Goal: Task Accomplishment & Management: Complete application form

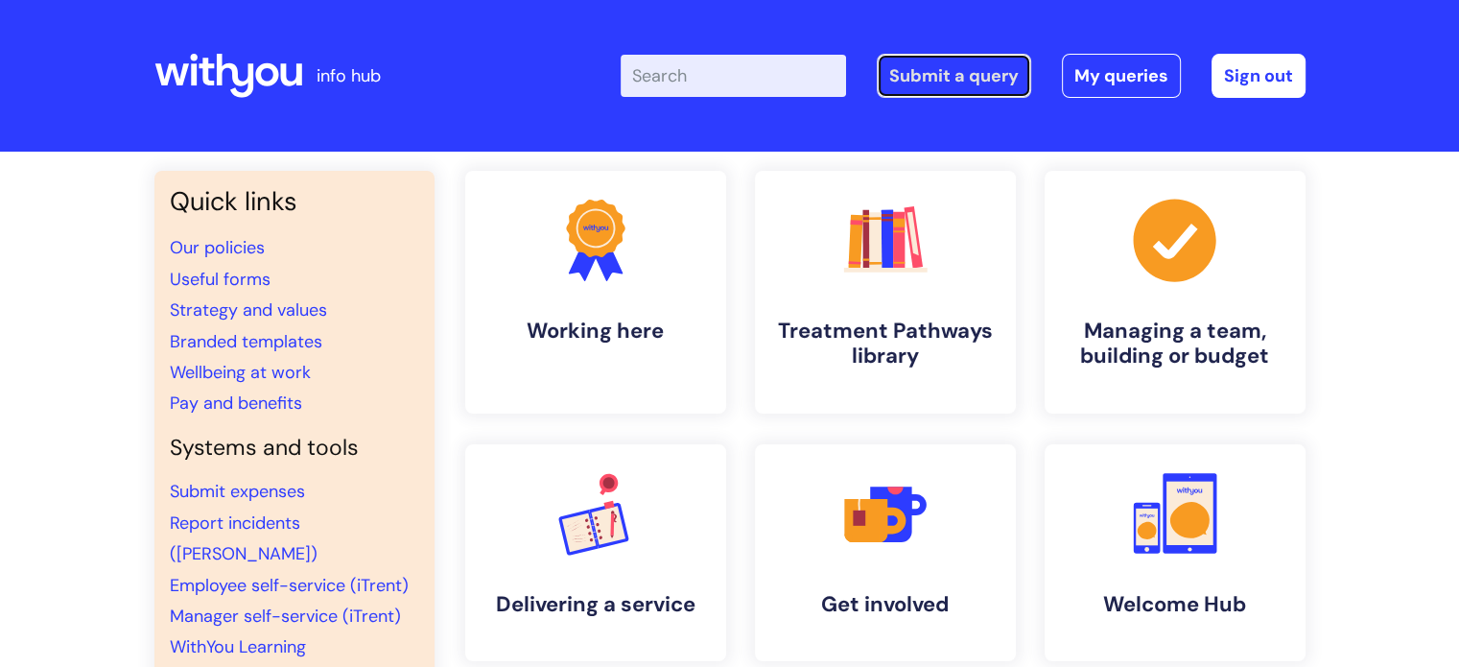
click at [942, 76] on link "Submit a query" at bounding box center [954, 76] width 154 height 44
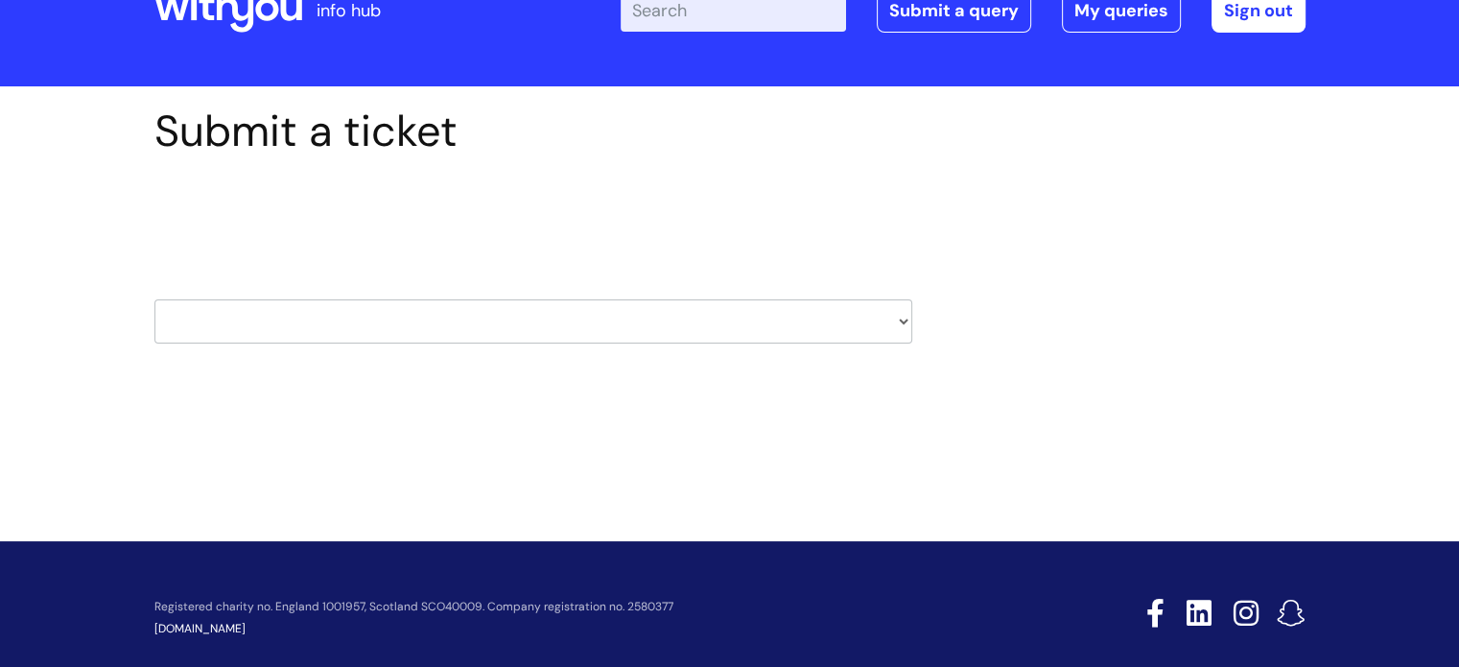
scroll to position [92, 0]
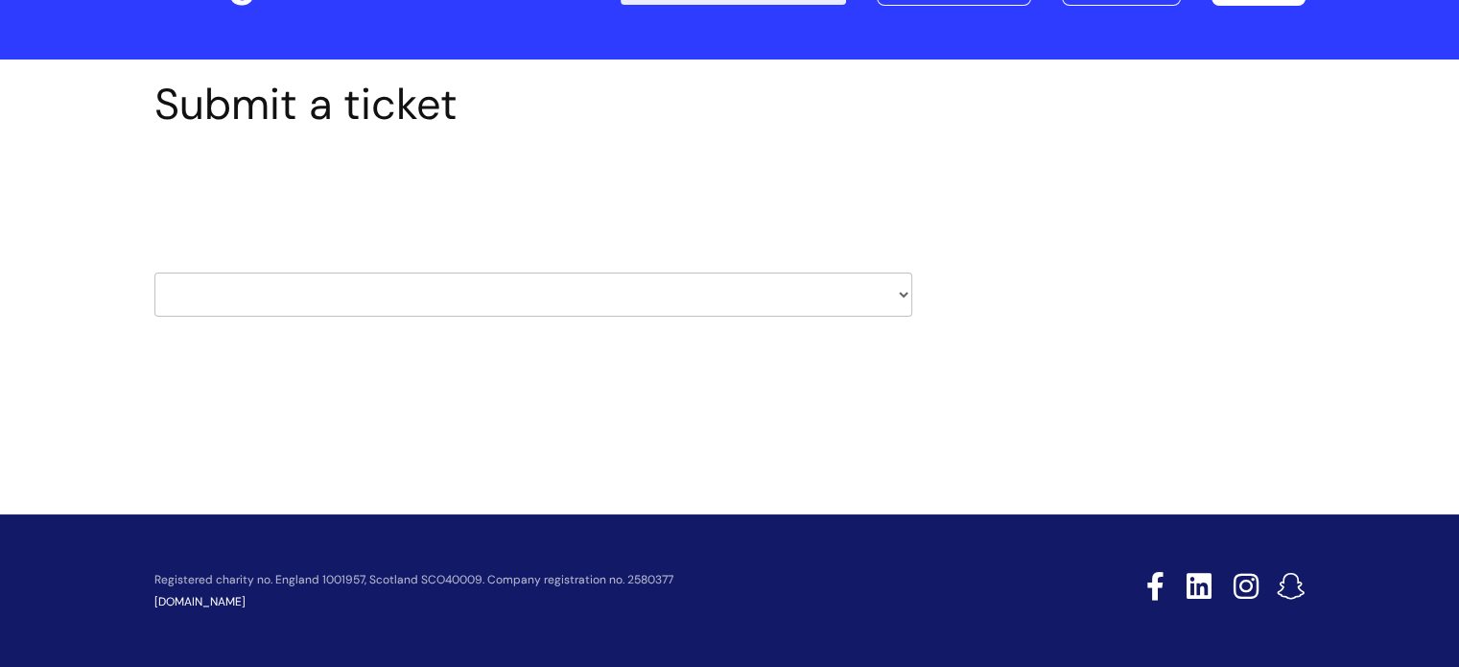
click at [288, 292] on select "HR / People IT and Support Clinical Drug Alerts Finance Accounts Data Support T…" at bounding box center [533, 294] width 758 height 44
select select "it_and_support"
click at [154, 272] on select "HR / People IT and Support Clinical Drug Alerts Finance Accounts Data Support T…" at bounding box center [533, 294] width 758 height 44
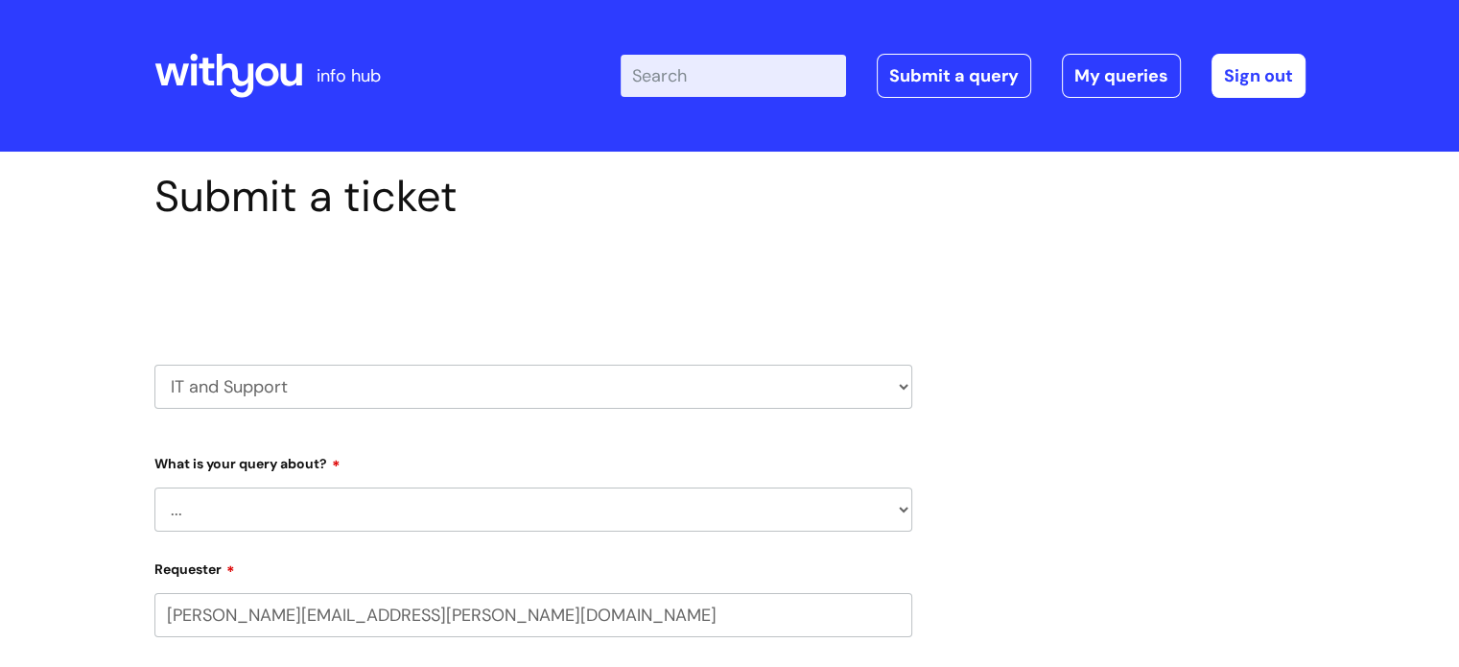
select select "80004418364"
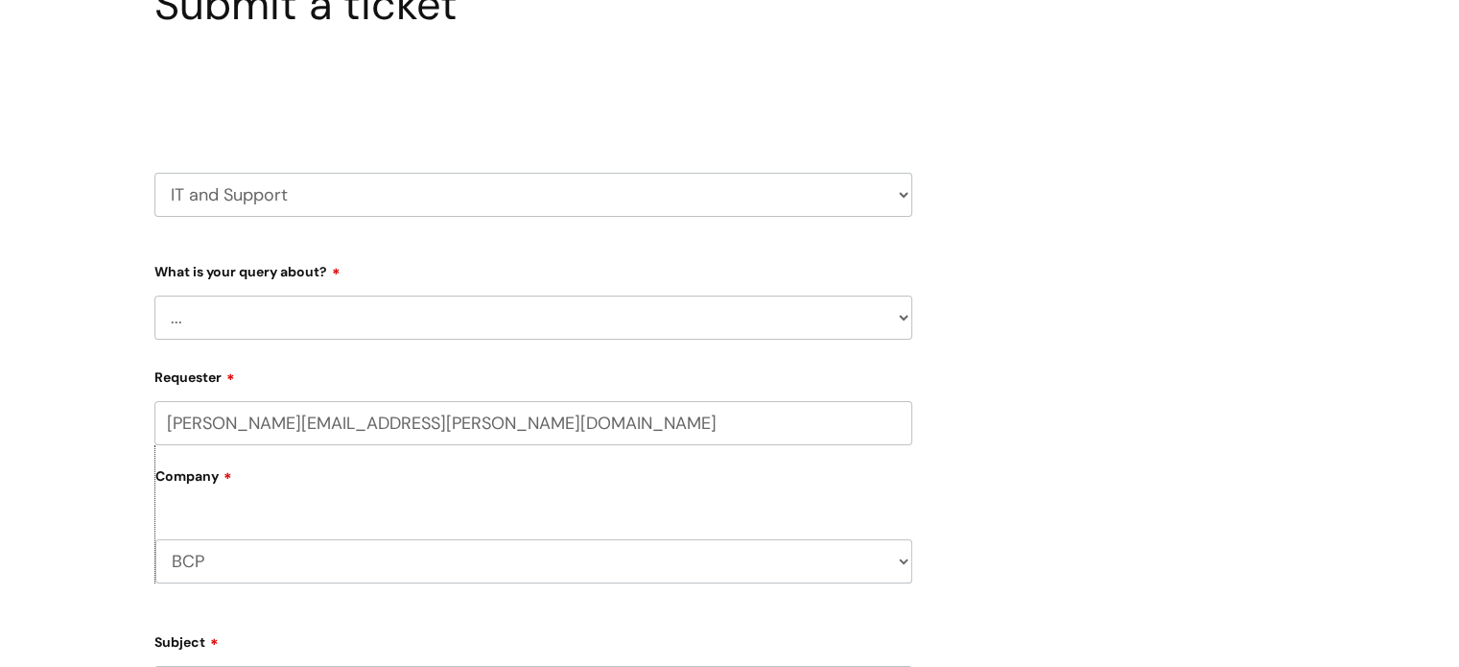
click at [319, 304] on select "... Mobile Phone Reset & MFA Accounts, Starters and Leavers IT Hardware issue I…" at bounding box center [533, 317] width 758 height 44
select select "IT Hardware issue"
click at [154, 295] on select "... Mobile Phone Reset & MFA Accounts, Starters and Leavers IT Hardware issue I…" at bounding box center [533, 317] width 758 height 44
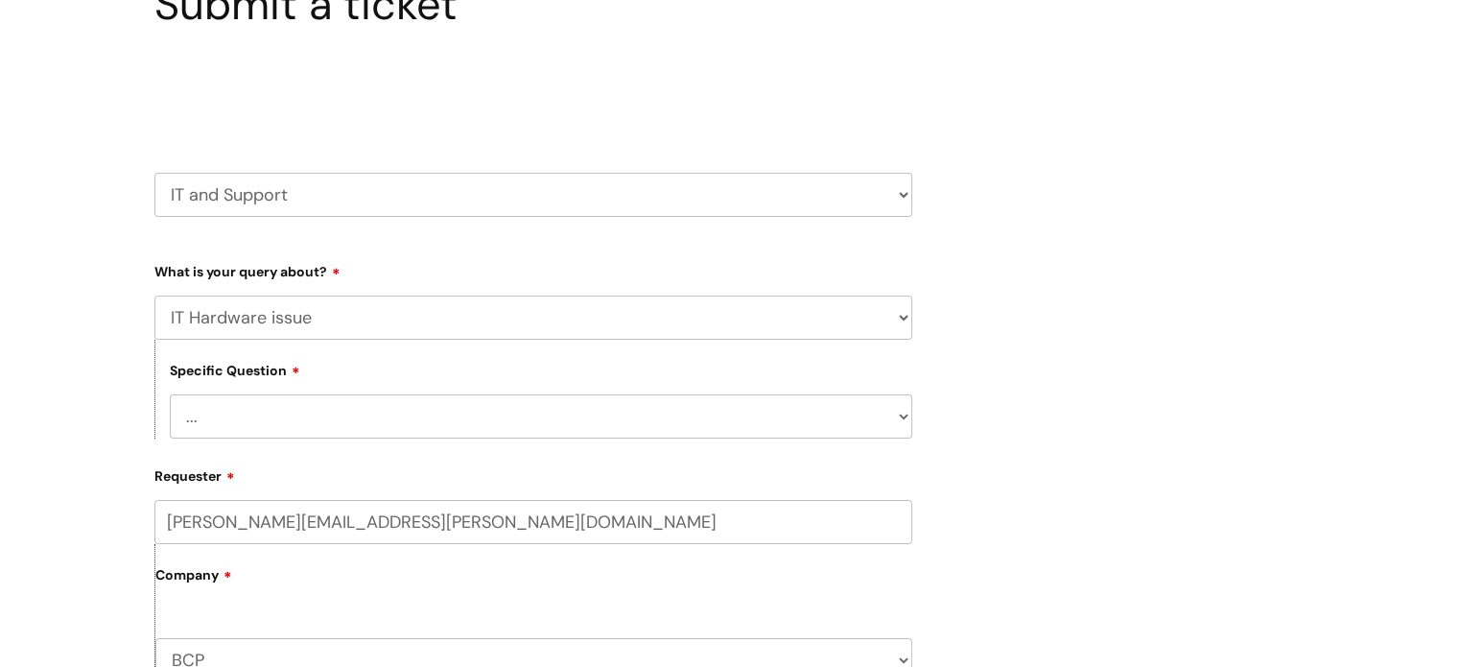
click at [307, 427] on select "... I need a new or replacement ... I’m waiting for new or replacement hardware…" at bounding box center [541, 416] width 743 height 44
select select "I need a new or replacement ..."
click at [170, 394] on select "... I need a new or replacement ... I’m waiting for new or replacement hardware…" at bounding box center [541, 416] width 743 height 44
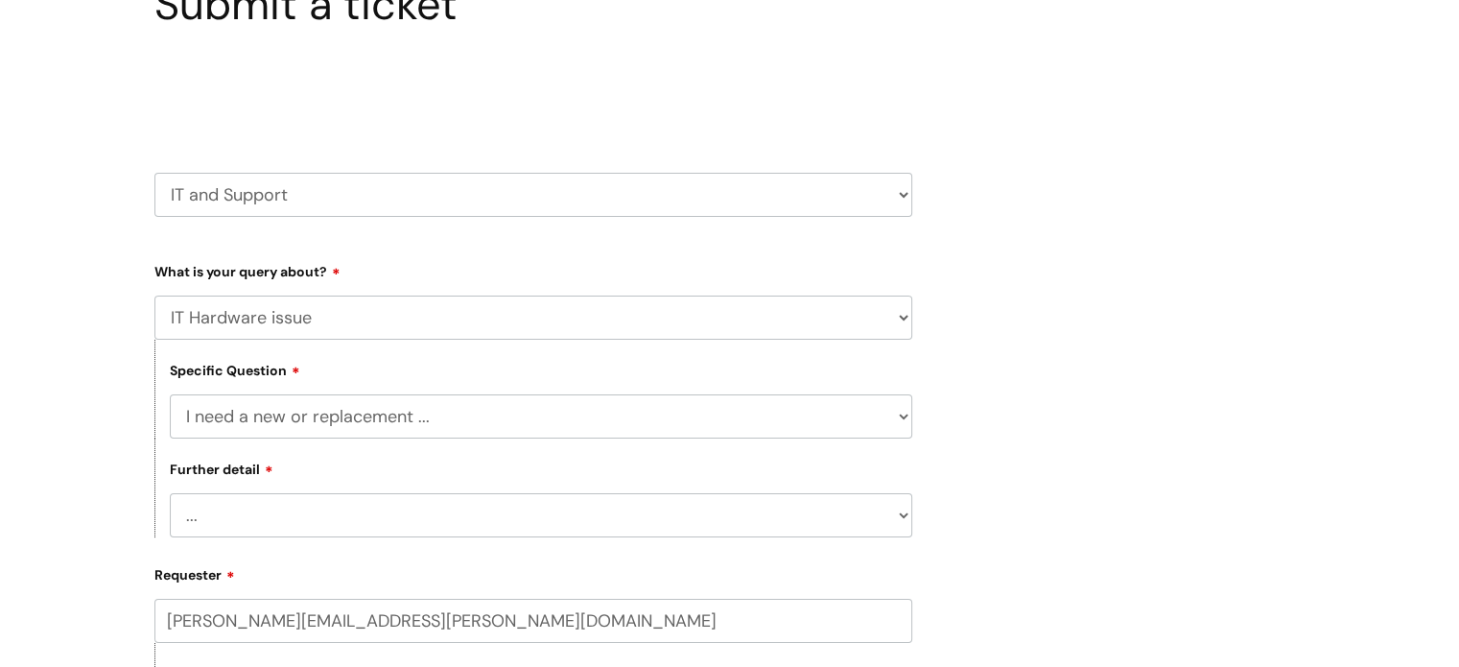
scroll to position [384, 0]
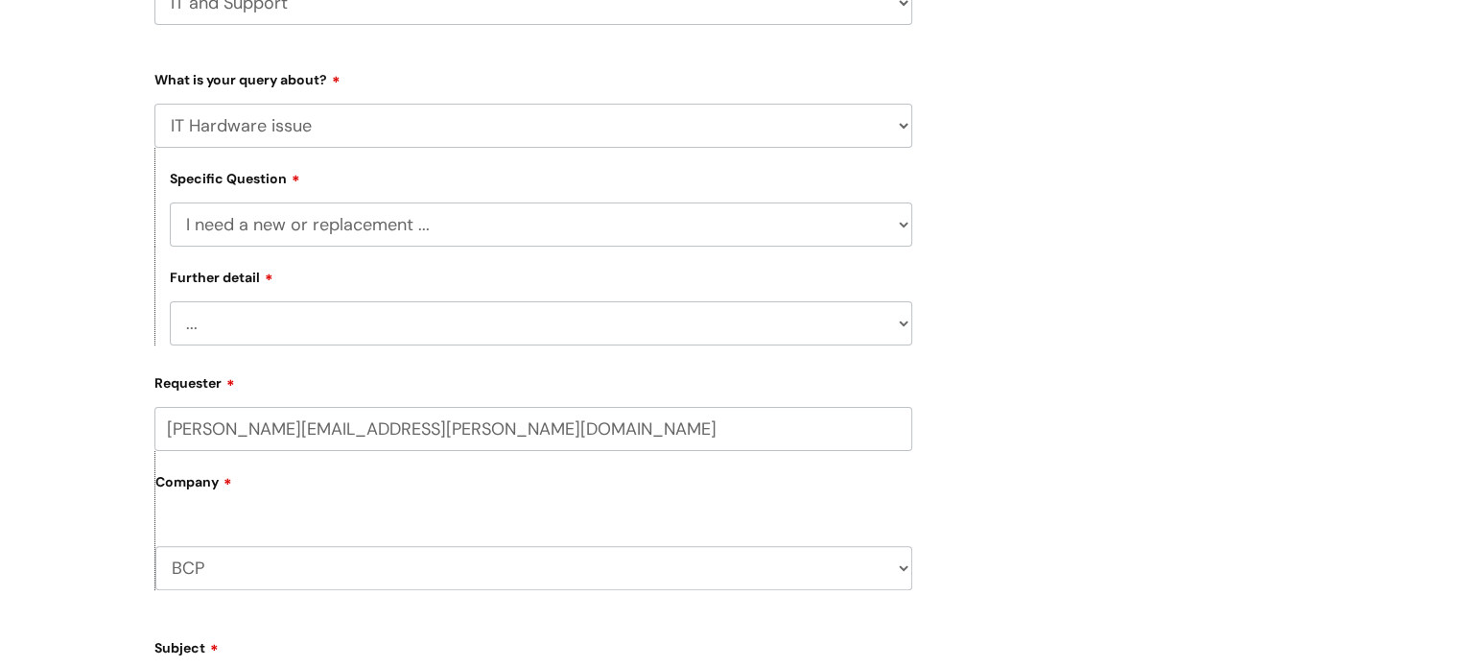
click at [326, 345] on select "... Another sort of cable Anything else Monitor Mouse/keyboard Port replicator …" at bounding box center [541, 323] width 743 height 44
select select "Anything else"
click at [170, 302] on select "... Another sort of cable Anything else Monitor Mouse/keyboard Port replicator …" at bounding box center [541, 323] width 743 height 44
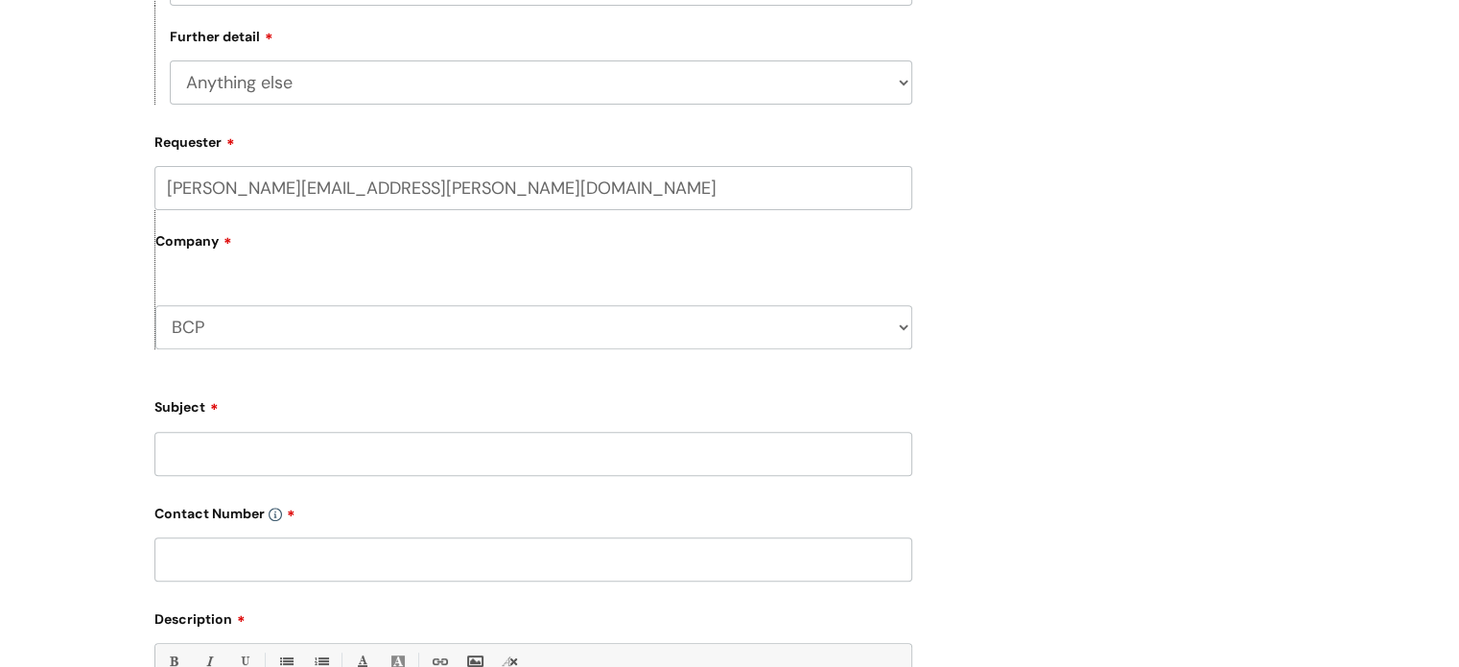
scroll to position [672, 0]
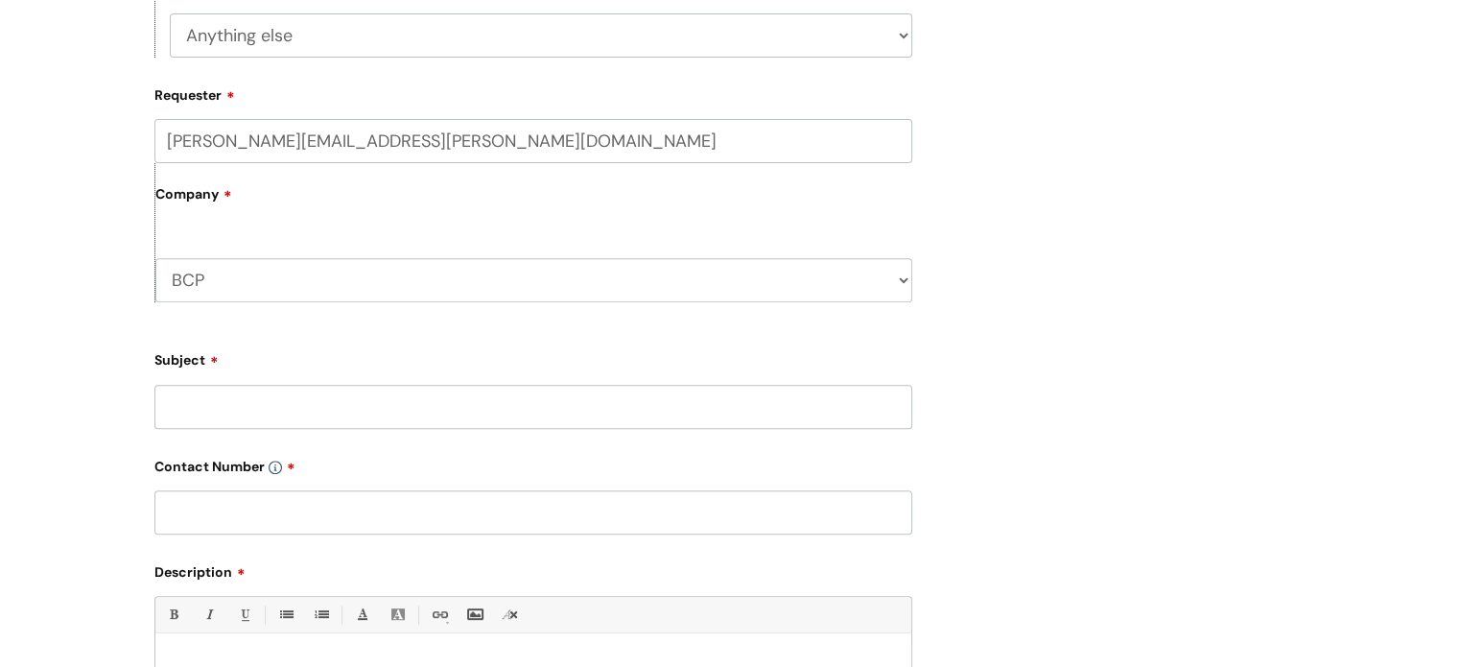
click at [311, 428] on input "Subject" at bounding box center [533, 407] width 758 height 44
type input "Broken laptop screen"
click at [276, 514] on input "text" at bounding box center [533, 512] width 758 height 44
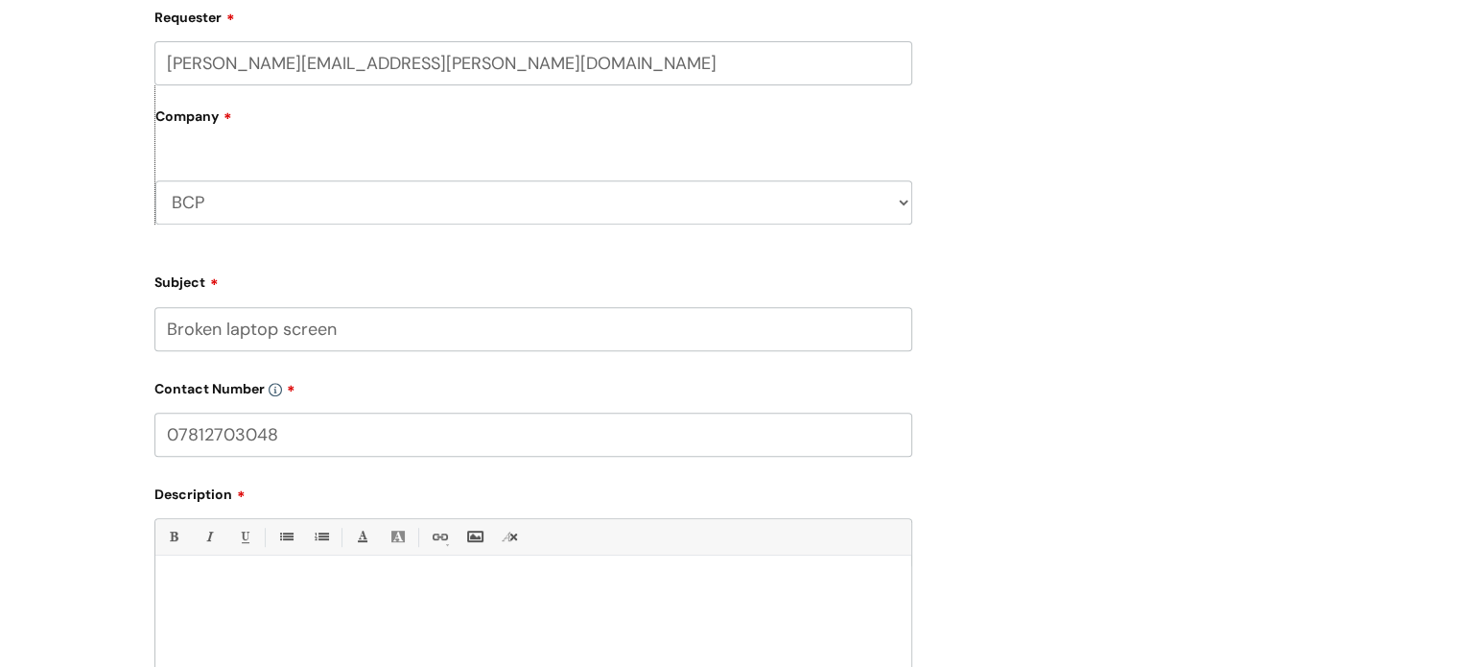
scroll to position [863, 0]
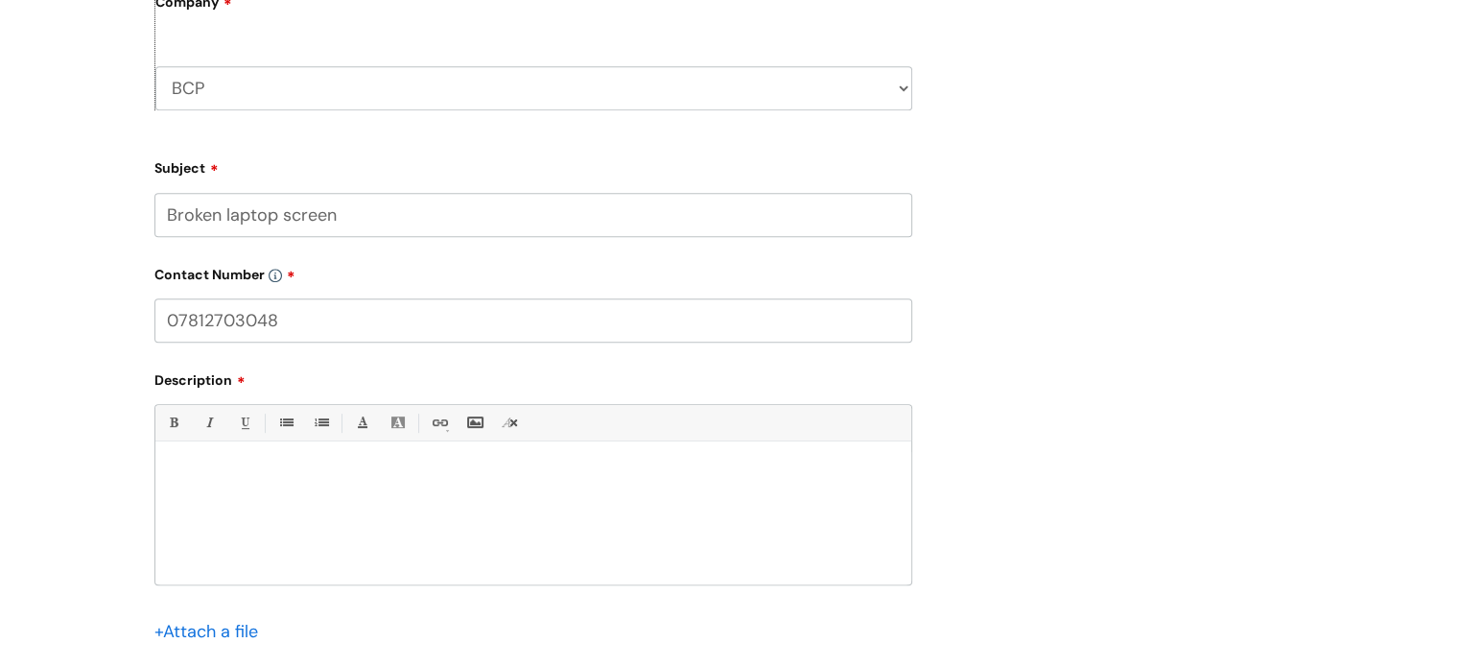
type input "07812703048"
click at [273, 536] on div at bounding box center [533, 518] width 756 height 132
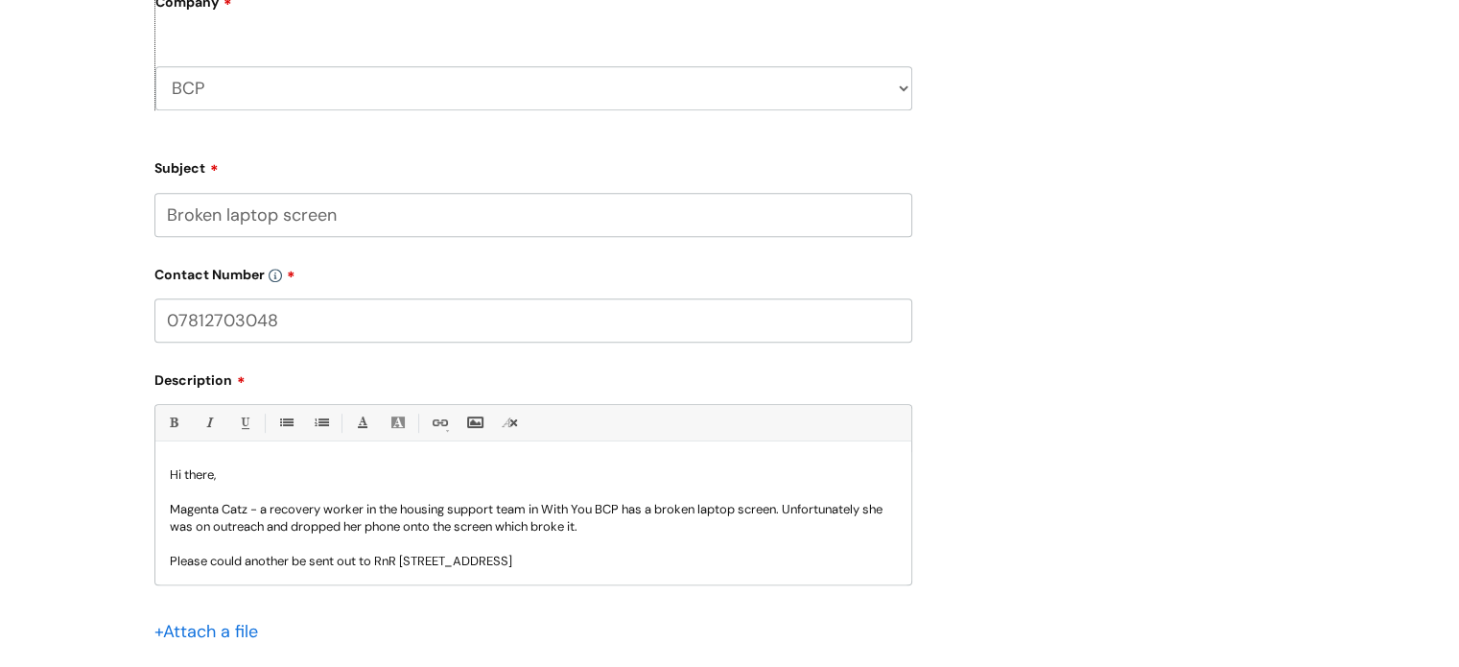
click at [636, 529] on p "Magenta Catz - a recovery worker in the housing support team in With You BCP ha…" at bounding box center [533, 518] width 727 height 35
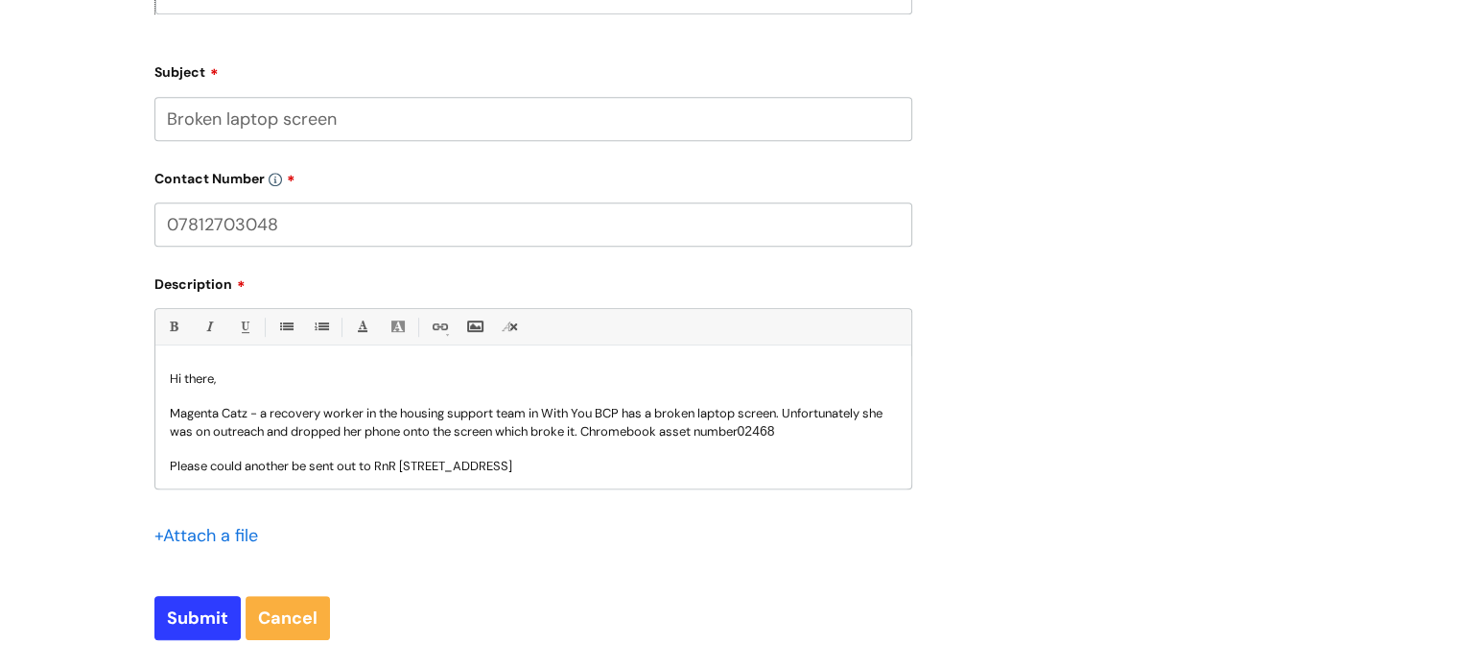
scroll to position [1, 0]
click at [821, 463] on p "Please could another be sent out to RnR 1b Station Approach, Ashley Road, Bosco…" at bounding box center [533, 465] width 727 height 17
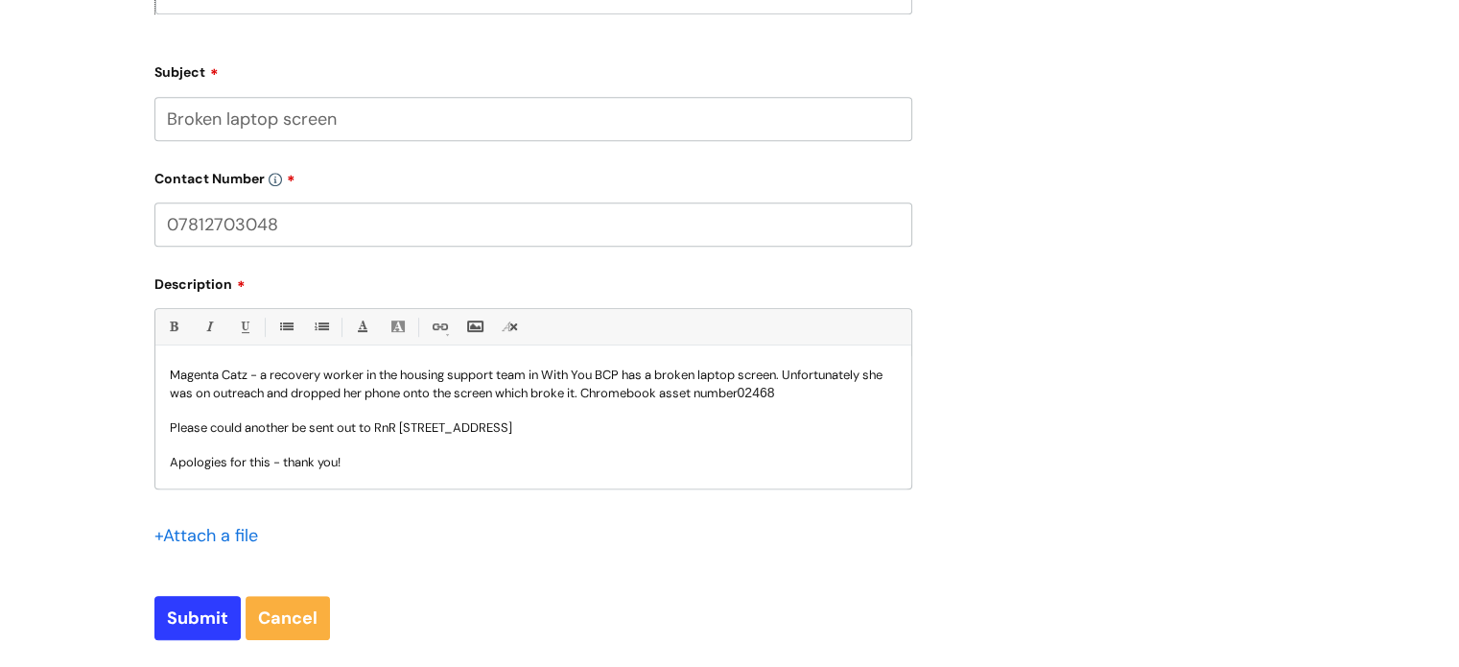
scroll to position [55, 0]
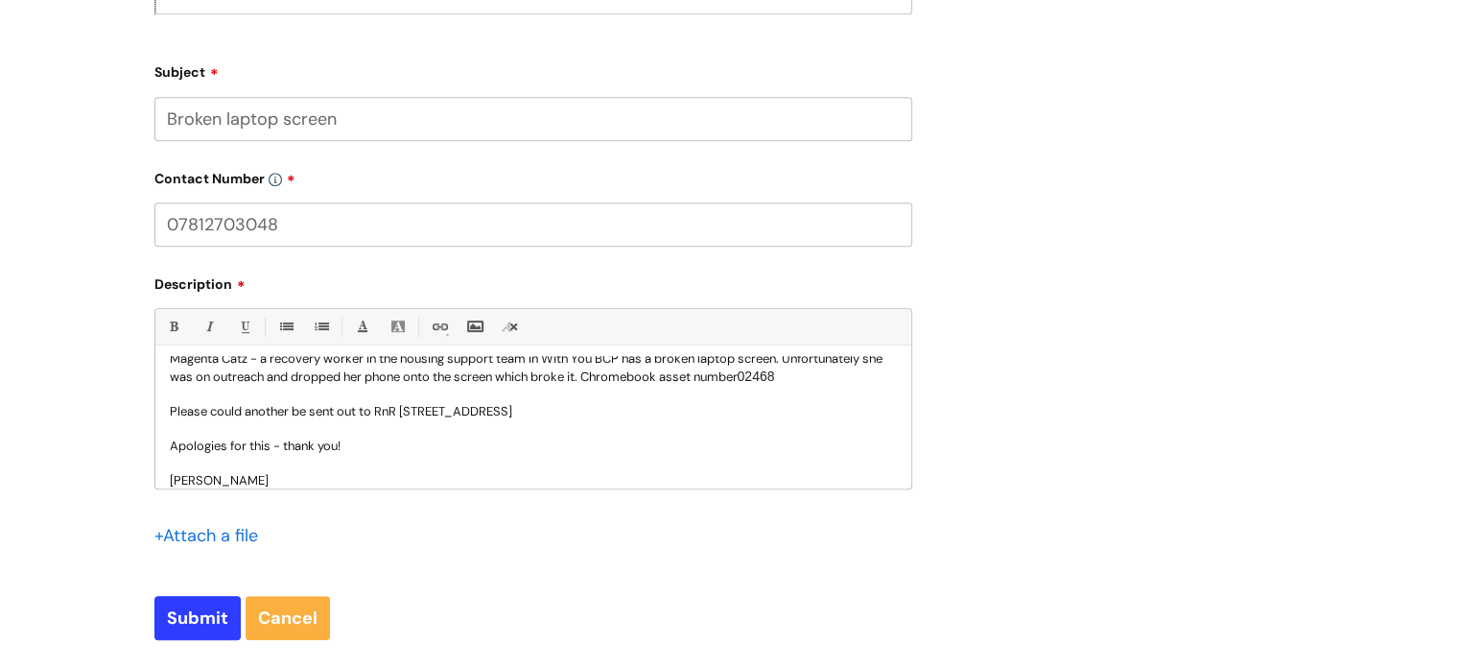
click at [417, 414] on p "Please could another be sent out to RnR 1b Station Approach, Ashley Road, Bosco…" at bounding box center [533, 411] width 727 height 17
click at [200, 617] on input "Submit" at bounding box center [197, 618] width 86 height 44
type input "Please Wait..."
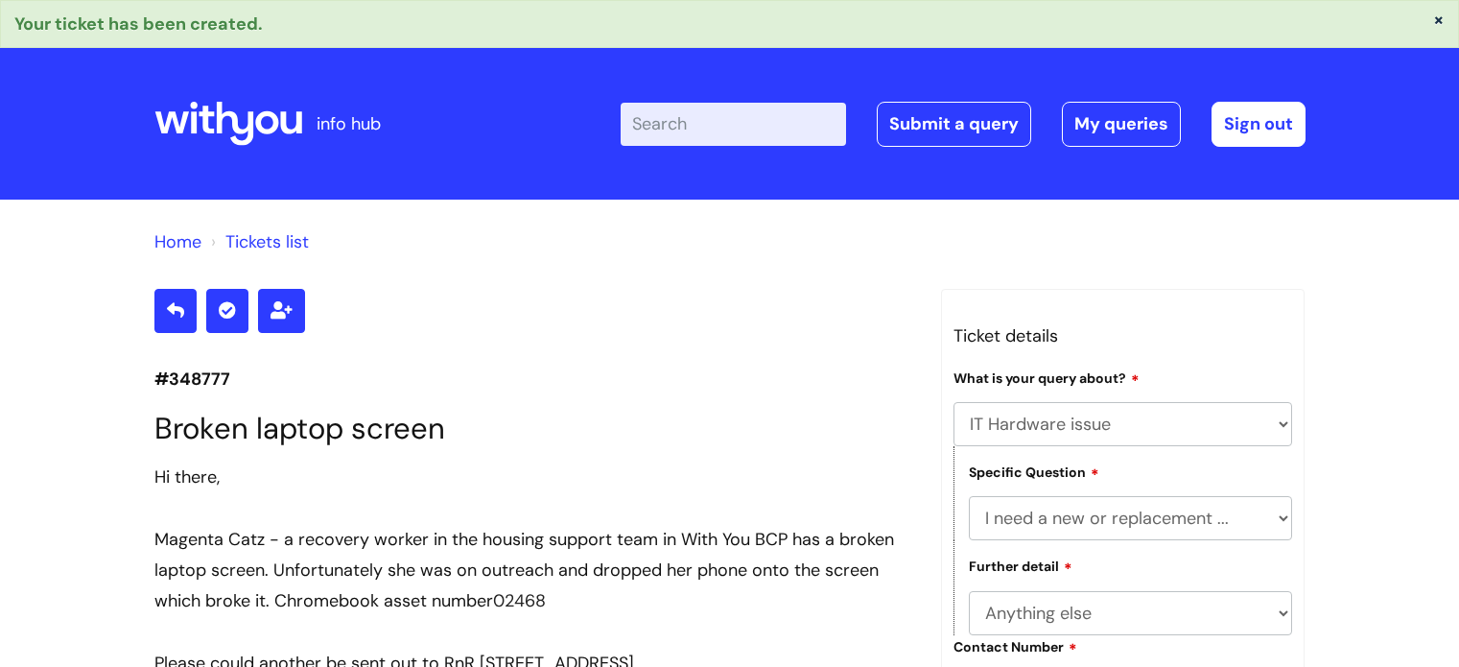
select select "IT Hardware issue"
select select "I need a new or replacement ..."
select select "Anything else"
